Goal: Task Accomplishment & Management: Use online tool/utility

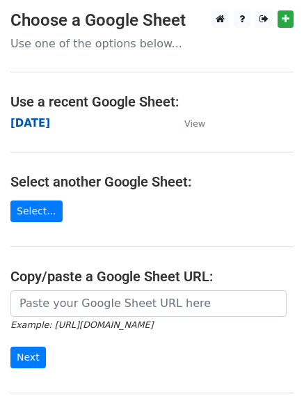
click at [33, 120] on strong "[DATE]" at bounding box center [30, 123] width 40 height 13
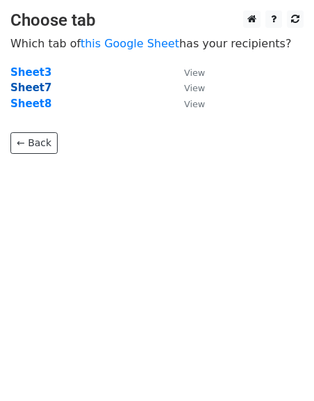
click at [29, 90] on strong "Sheet7" at bounding box center [30, 87] width 41 height 13
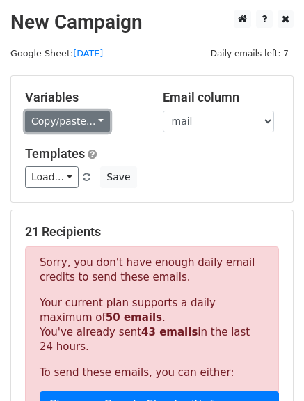
click at [98, 121] on link "Copy/paste..." at bounding box center [67, 122] width 85 height 22
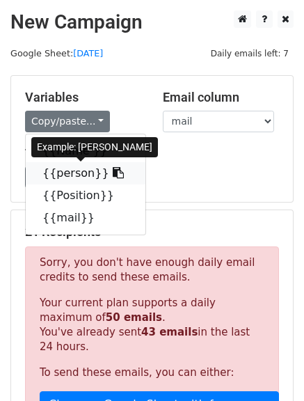
click at [113, 177] on icon at bounding box center [118, 172] width 11 height 11
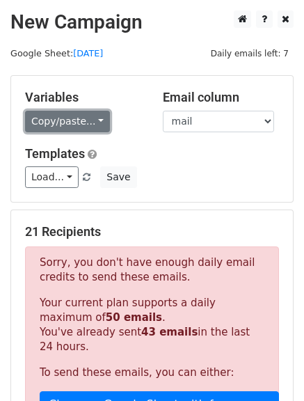
click at [93, 126] on link "Copy/paste..." at bounding box center [67, 122] width 85 height 22
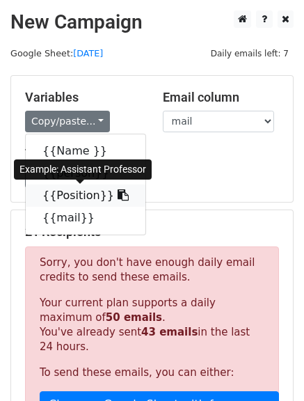
click at [118, 191] on icon at bounding box center [123, 194] width 11 height 11
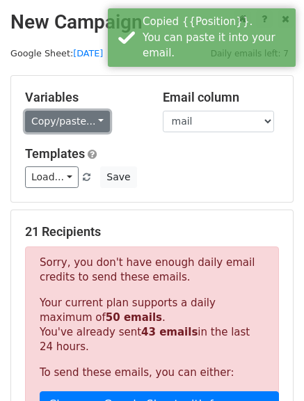
click at [95, 125] on link "Copy/paste..." at bounding box center [67, 122] width 85 height 22
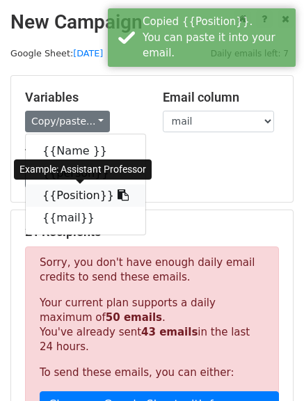
click at [118, 200] on icon at bounding box center [123, 194] width 11 height 11
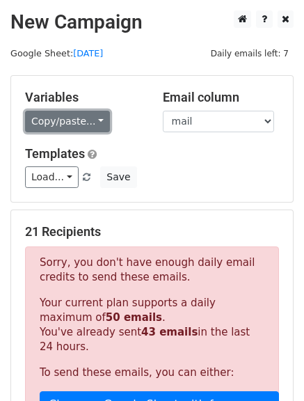
click at [98, 122] on link "Copy/paste..." at bounding box center [67, 122] width 85 height 22
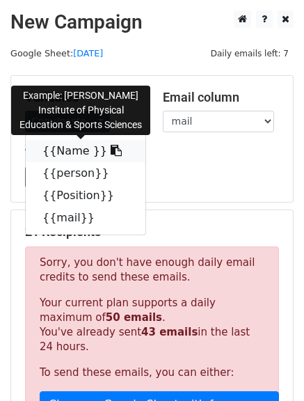
click at [111, 153] on icon at bounding box center [116, 150] width 11 height 11
